Goal: Task Accomplishment & Management: Use online tool/utility

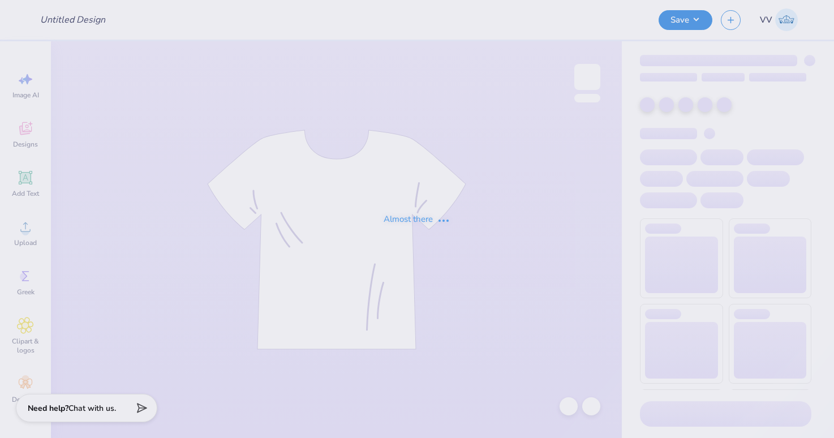
type input "Shirts"
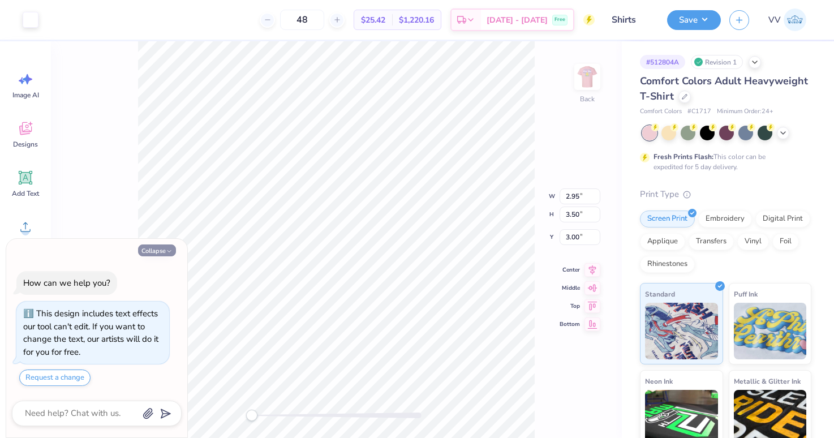
click at [155, 252] on button "Collapse" at bounding box center [157, 250] width 38 height 12
type textarea "x"
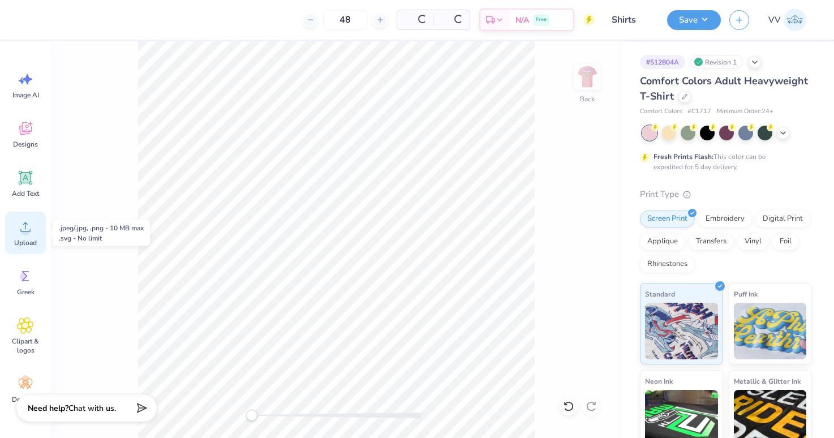
click at [8, 225] on div "Upload" at bounding box center [25, 233] width 41 height 42
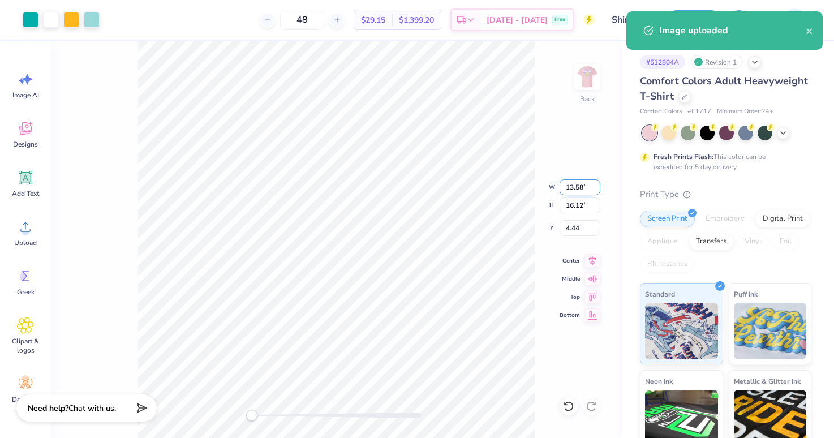
click at [584, 187] on input "13.58" at bounding box center [579, 187] width 41 height 16
click at [586, 202] on input "16.12" at bounding box center [579, 205] width 41 height 16
type input "3.5"
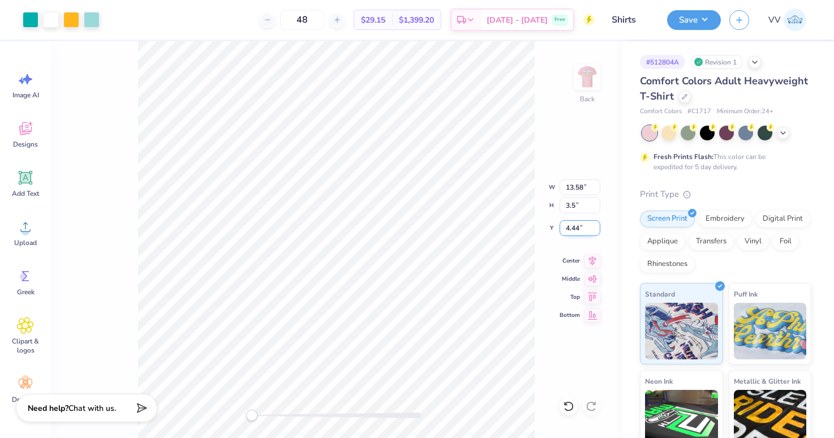
click at [580, 230] on input "4.44" at bounding box center [579, 228] width 41 height 16
type input "3"
click at [595, 79] on img at bounding box center [586, 76] width 45 height 45
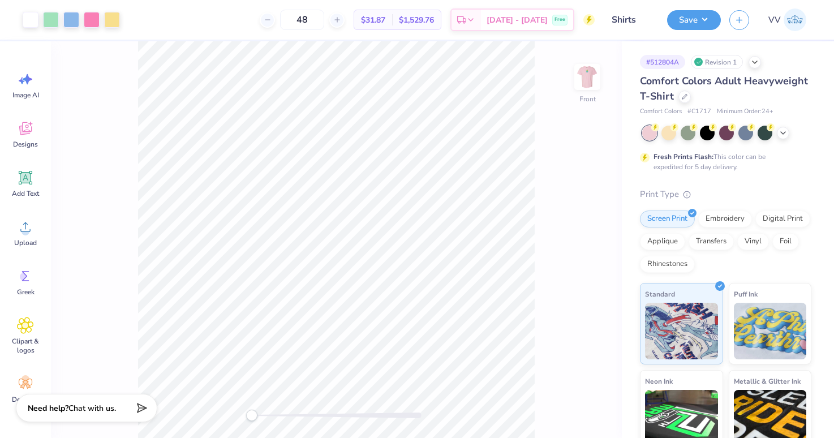
click at [595, 79] on img at bounding box center [587, 77] width 23 height 23
click at [596, 80] on img at bounding box center [586, 76] width 45 height 45
click at [114, 19] on div at bounding box center [112, 19] width 16 height 16
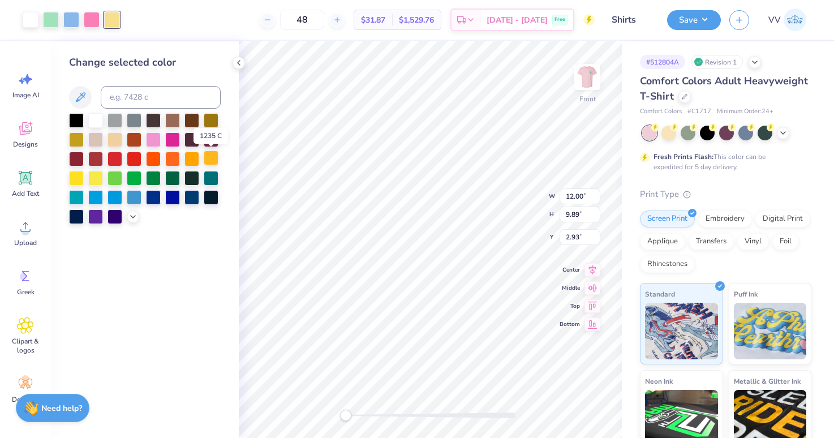
click at [209, 158] on div at bounding box center [211, 157] width 15 height 15
click at [96, 21] on div at bounding box center [92, 19] width 16 height 16
click at [169, 101] on input at bounding box center [161, 97] width 120 height 23
type input "213"
click at [71, 18] on div at bounding box center [71, 19] width 16 height 16
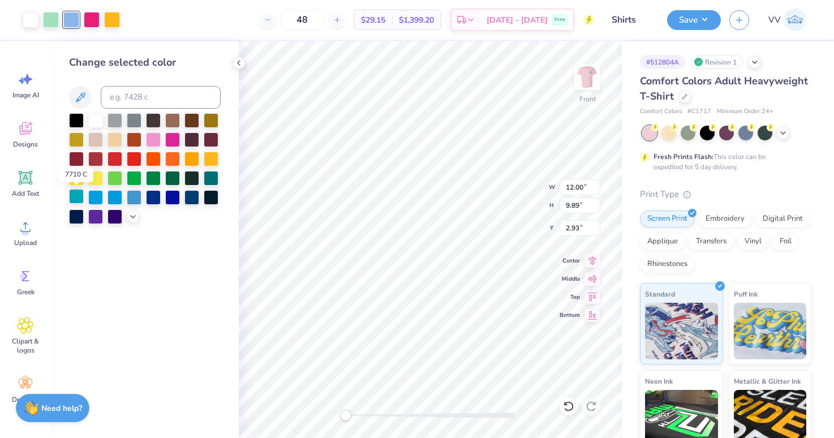
click at [80, 197] on div at bounding box center [76, 196] width 15 height 15
click at [158, 96] on input at bounding box center [161, 97] width 120 height 23
type input "326"
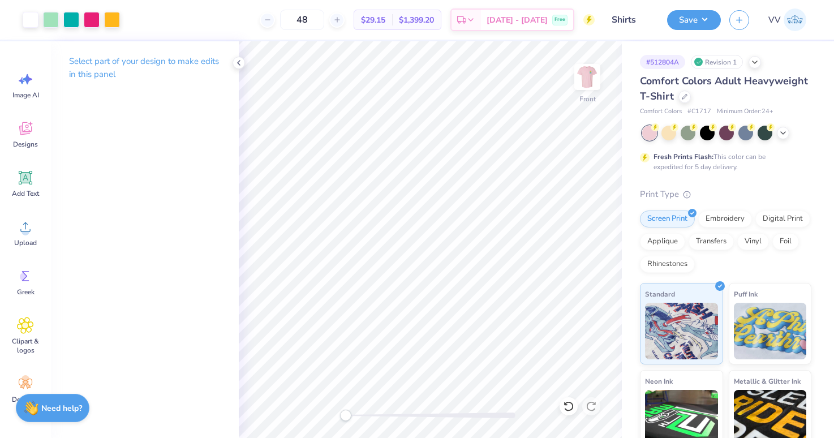
click at [241, 12] on div "Art colors 48 $29.15 Per Item $1,399.20 Total Est. Delivery [DATE] - [DATE] Fre…" at bounding box center [417, 219] width 834 height 438
click at [74, 19] on div at bounding box center [71, 19] width 16 height 16
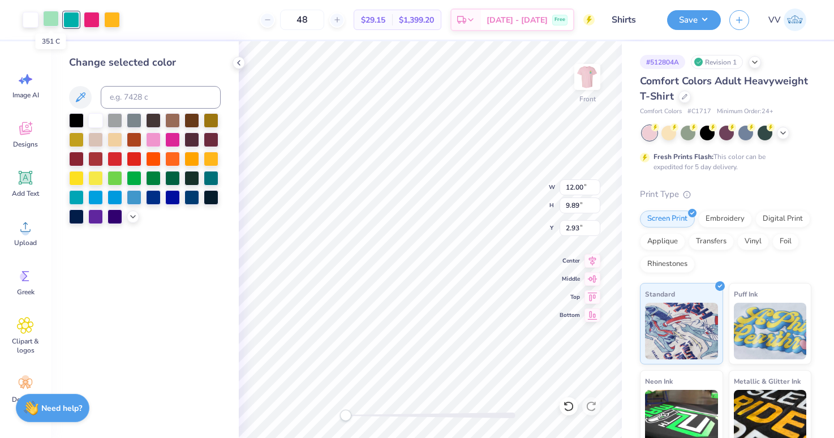
click at [53, 18] on div at bounding box center [51, 19] width 16 height 16
click at [136, 98] on input at bounding box center [161, 97] width 120 height 23
type input "324"
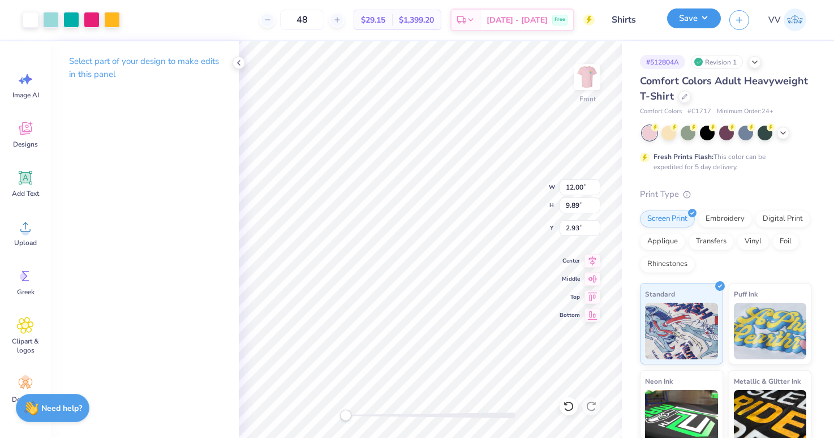
click at [697, 19] on button "Save" at bounding box center [694, 18] width 54 height 20
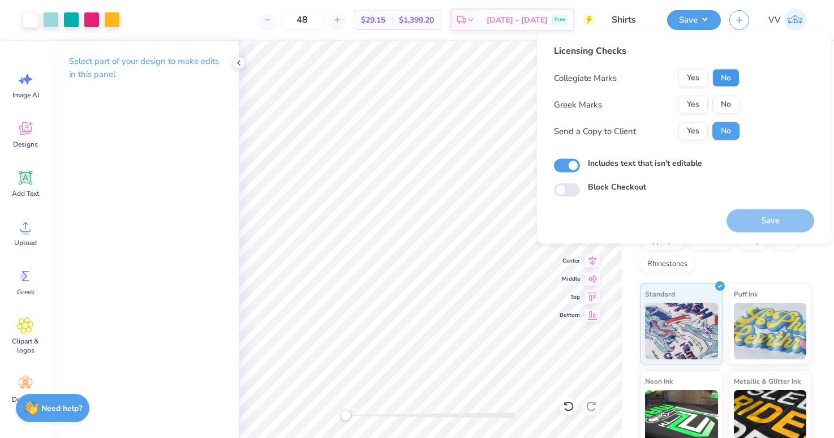
click at [723, 79] on button "No" at bounding box center [725, 78] width 27 height 18
click at [696, 103] on button "Yes" at bounding box center [692, 105] width 29 height 18
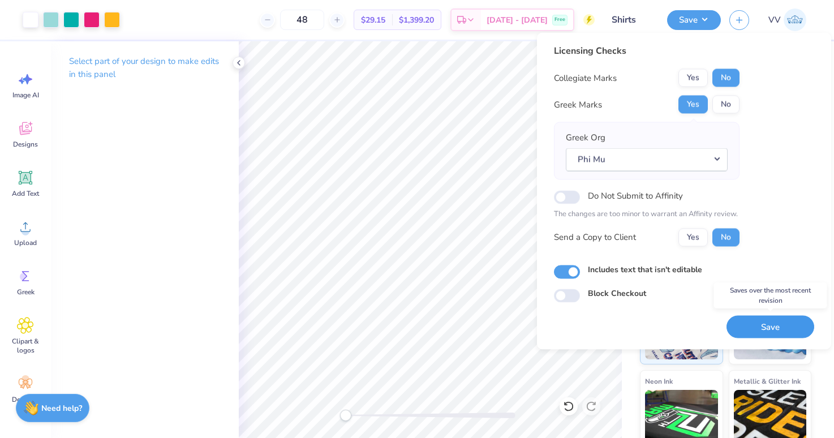
click at [771, 322] on button "Save" at bounding box center [770, 326] width 88 height 23
